Goal: Information Seeking & Learning: Compare options

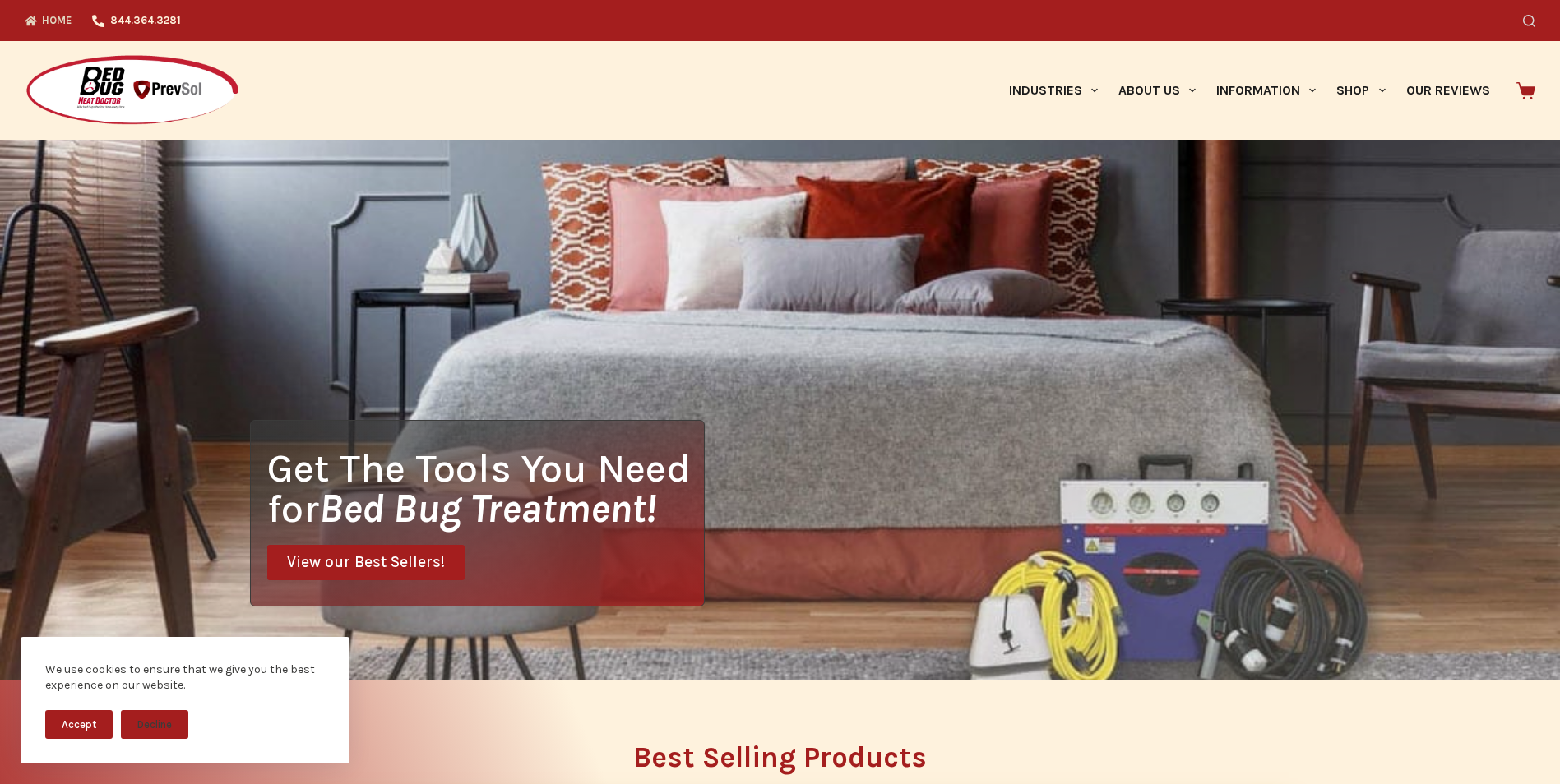
click at [1535, 17] on icon "Search" at bounding box center [1528, 21] width 12 height 12
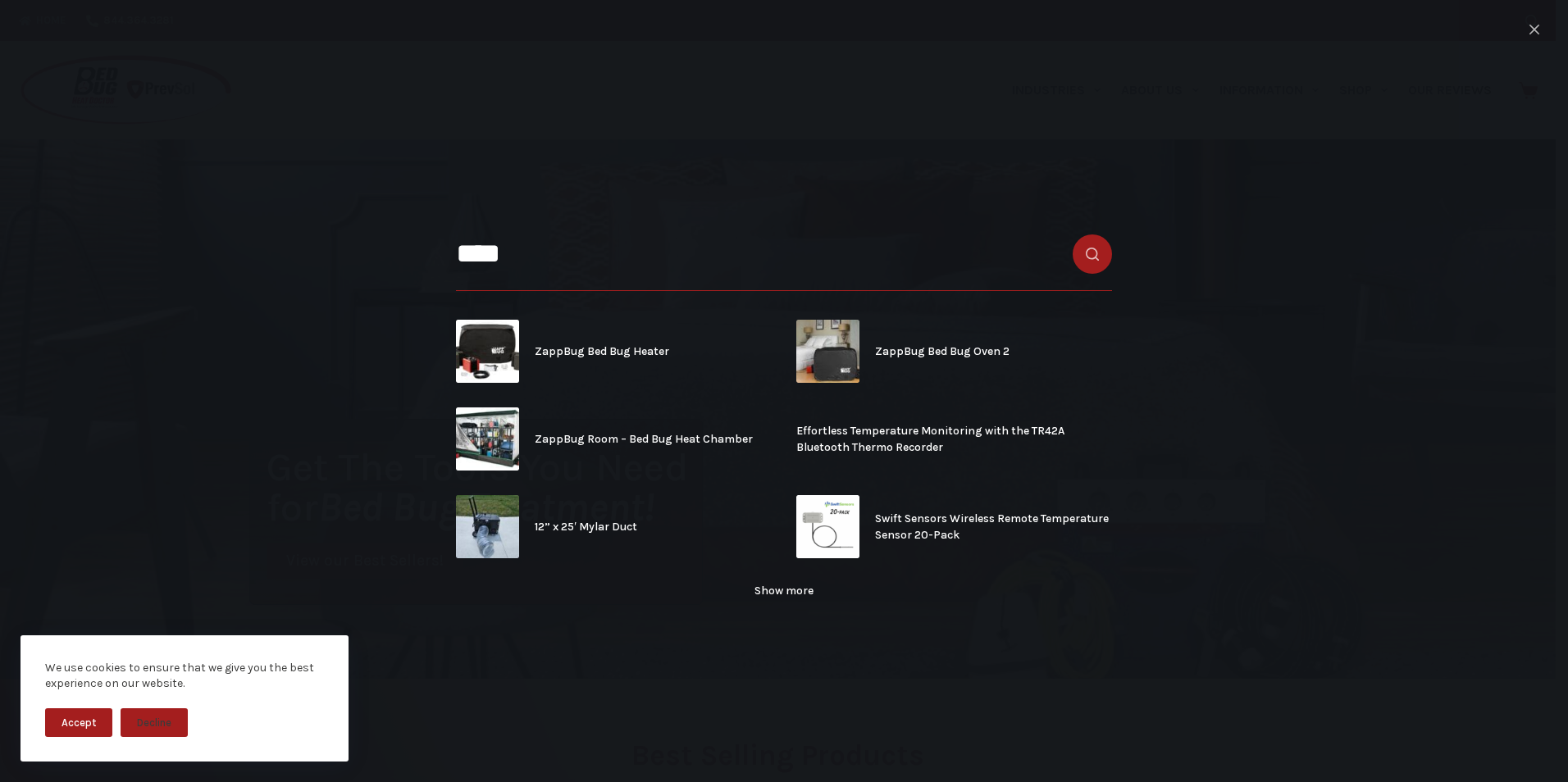
type input "****"
click at [1073, 234] on button "Search button" at bounding box center [1092, 254] width 39 height 39
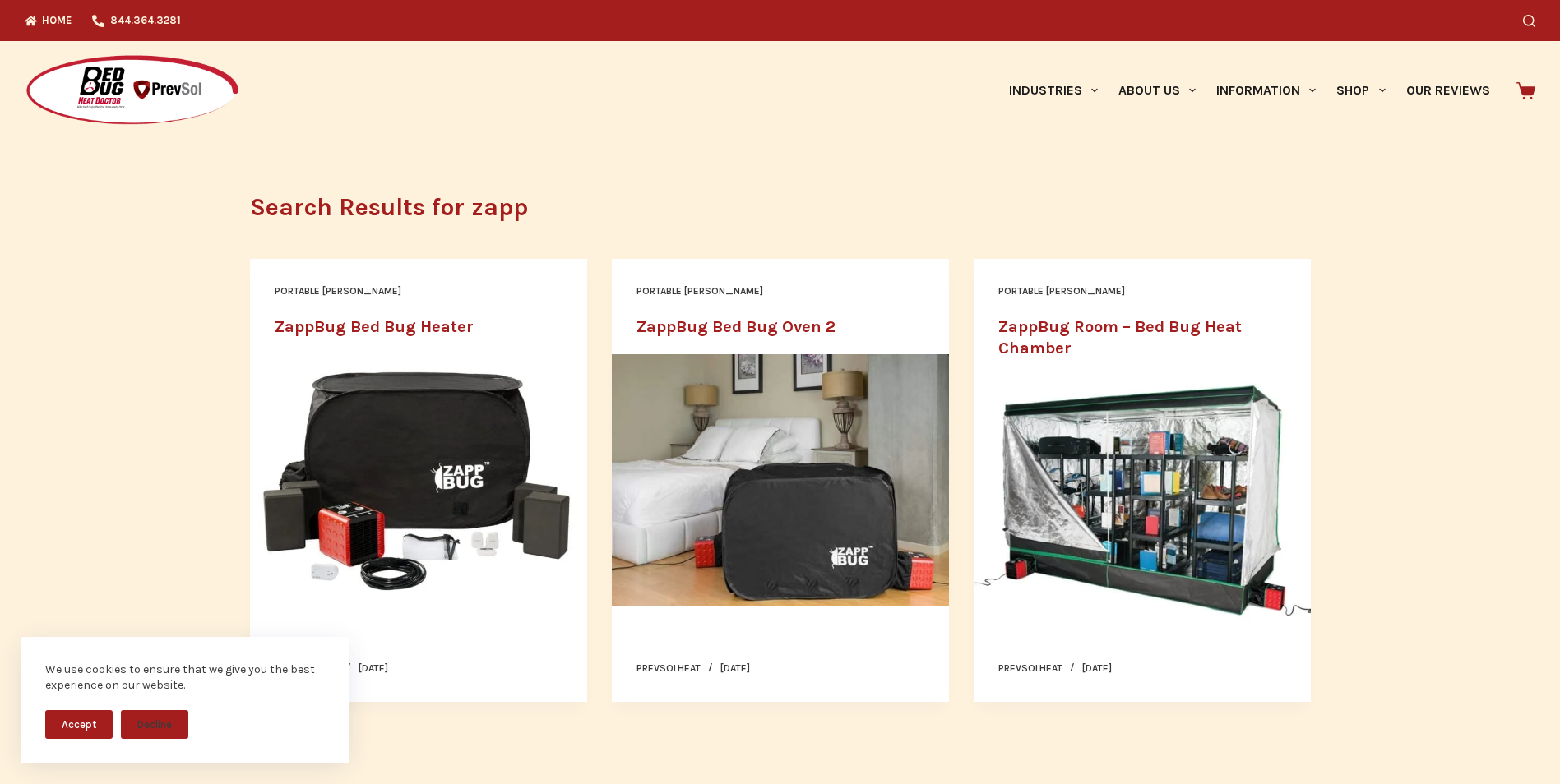
click at [404, 428] on img "ZappBug Bed Bug Heater" at bounding box center [419, 481] width 337 height 253
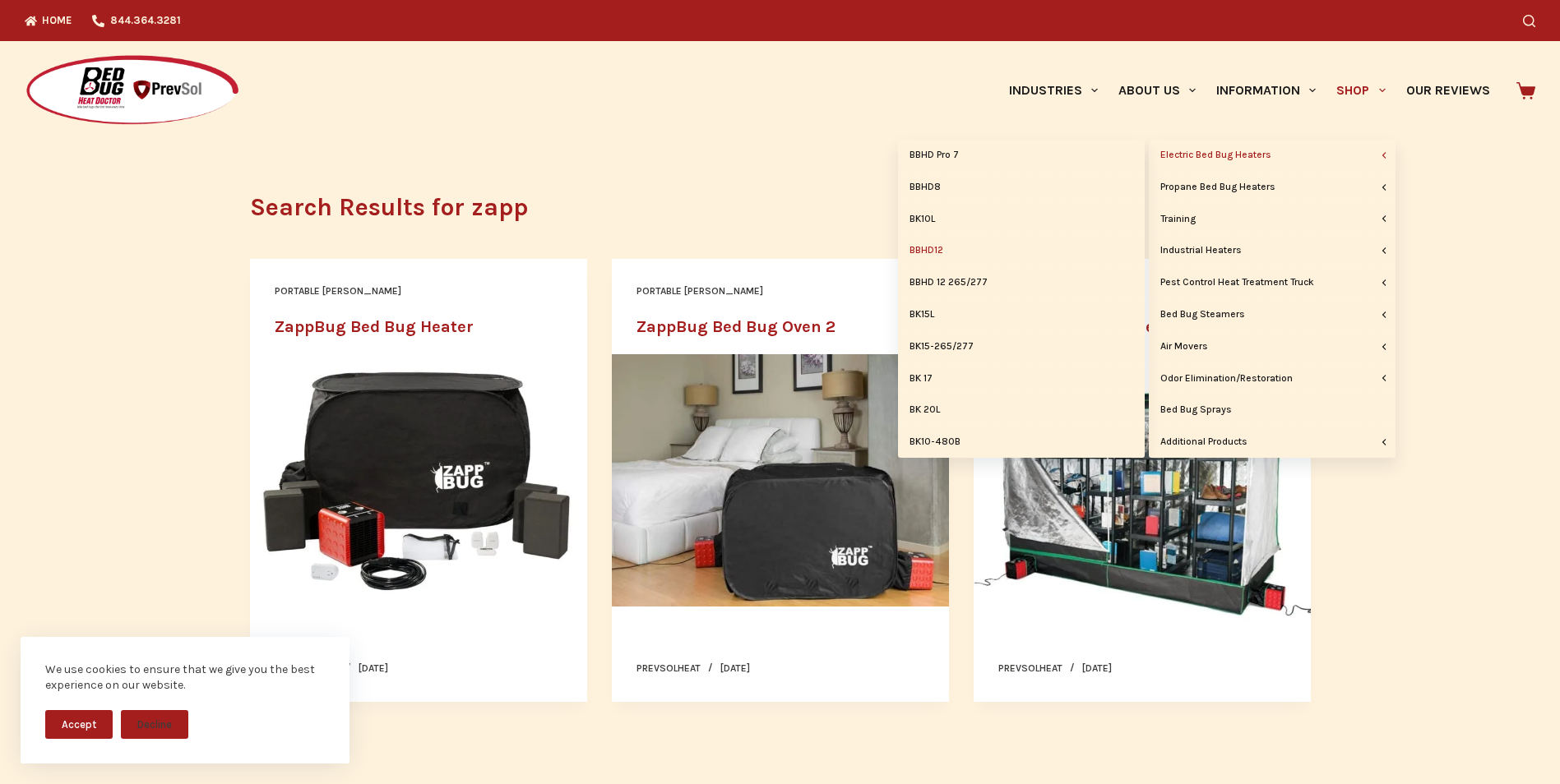
click at [938, 249] on link "BBHD12" at bounding box center [1020, 251] width 247 height 32
click at [934, 311] on link "BK15L" at bounding box center [1020, 315] width 247 height 32
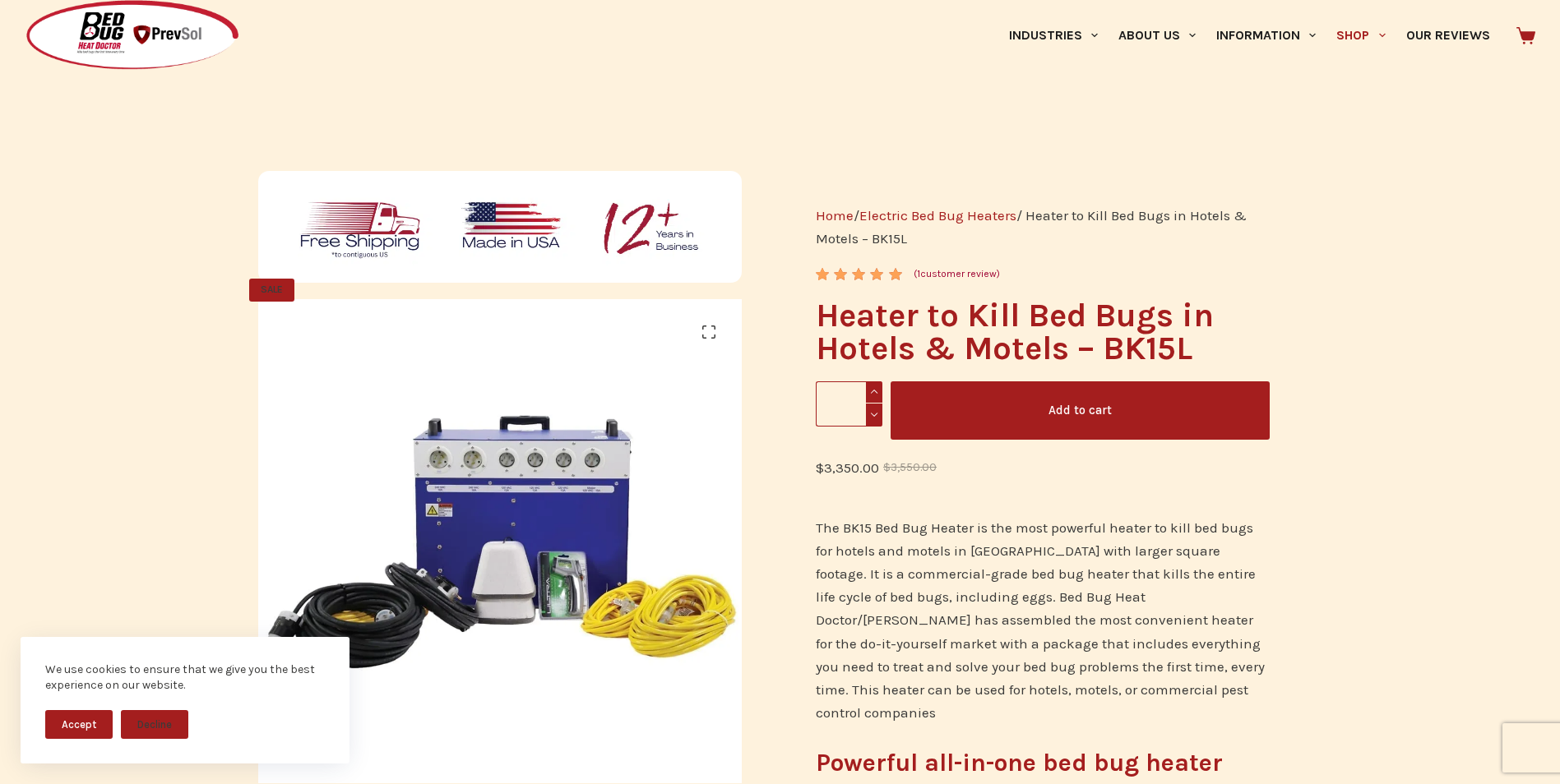
scroll to position [82, 0]
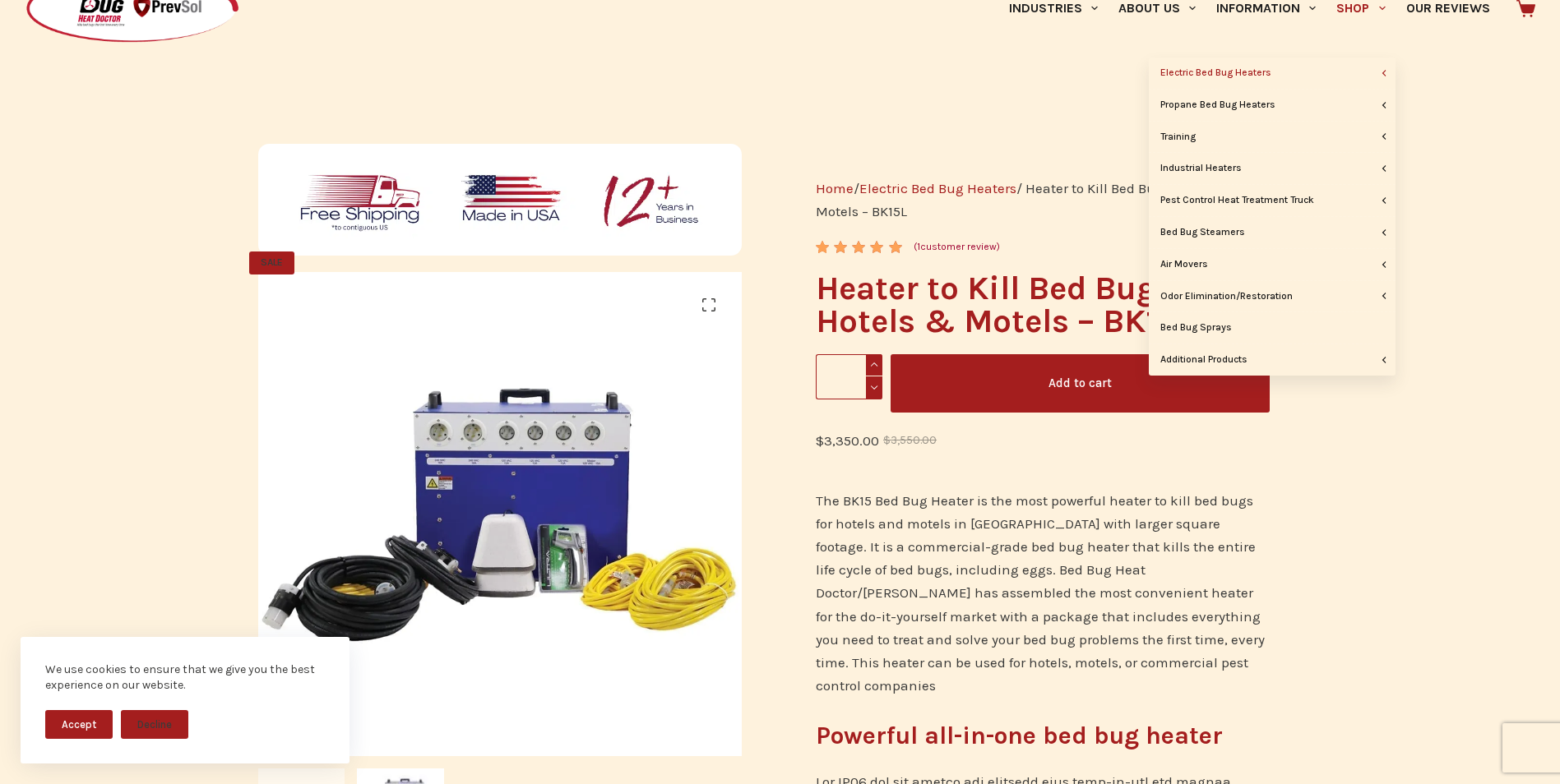
drag, startPoint x: 151, startPoint y: 115, endPoint x: 209, endPoint y: 90, distance: 63.2
